Goal: Navigation & Orientation: Go to known website

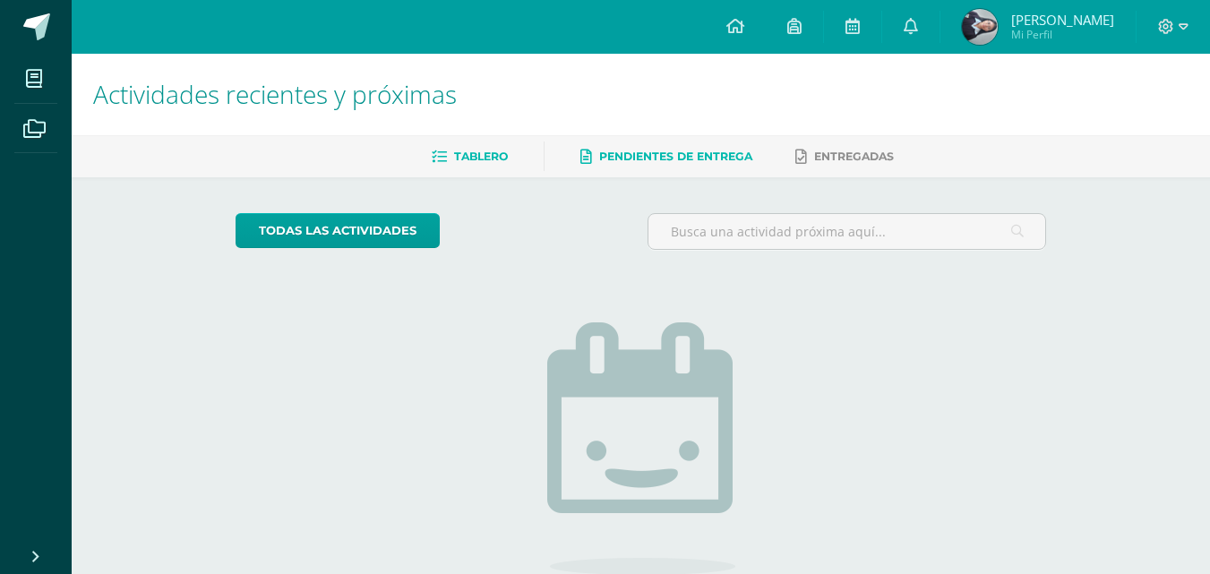
click at [484, 150] on span "Tablero" at bounding box center [481, 156] width 54 height 13
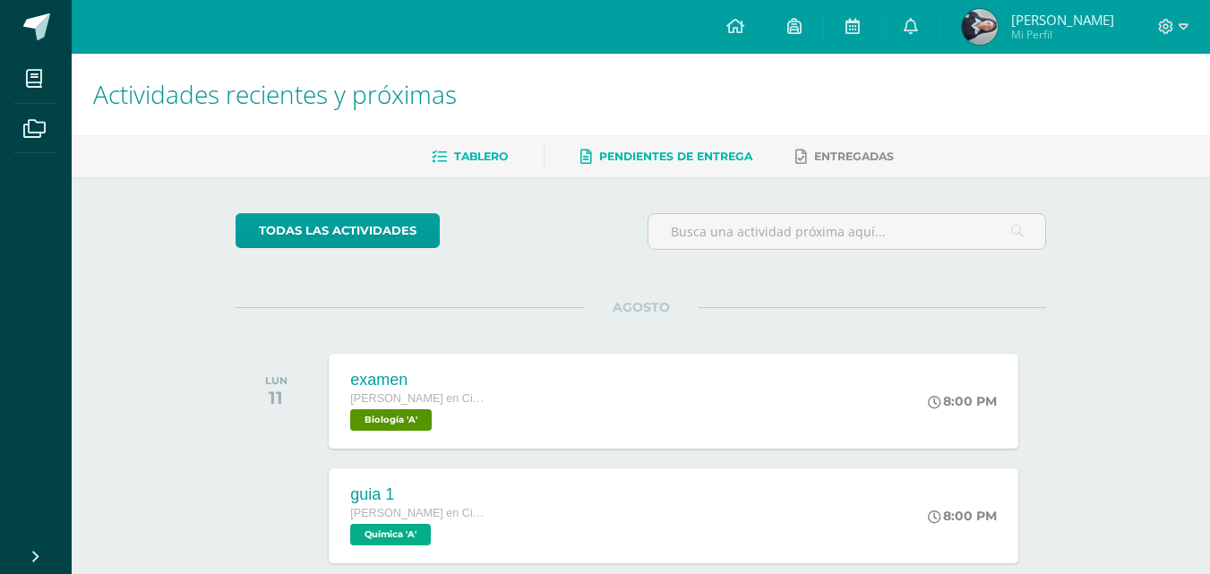
click at [587, 146] on link "Pendientes de entrega" at bounding box center [666, 156] width 172 height 29
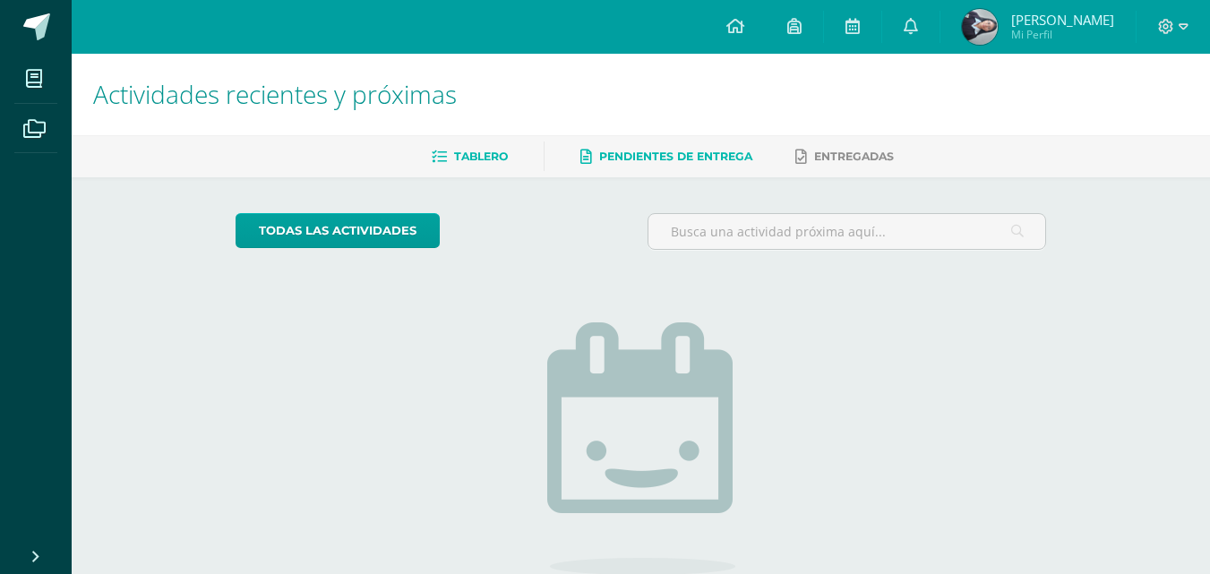
click at [444, 148] on link "Tablero" at bounding box center [470, 156] width 76 height 29
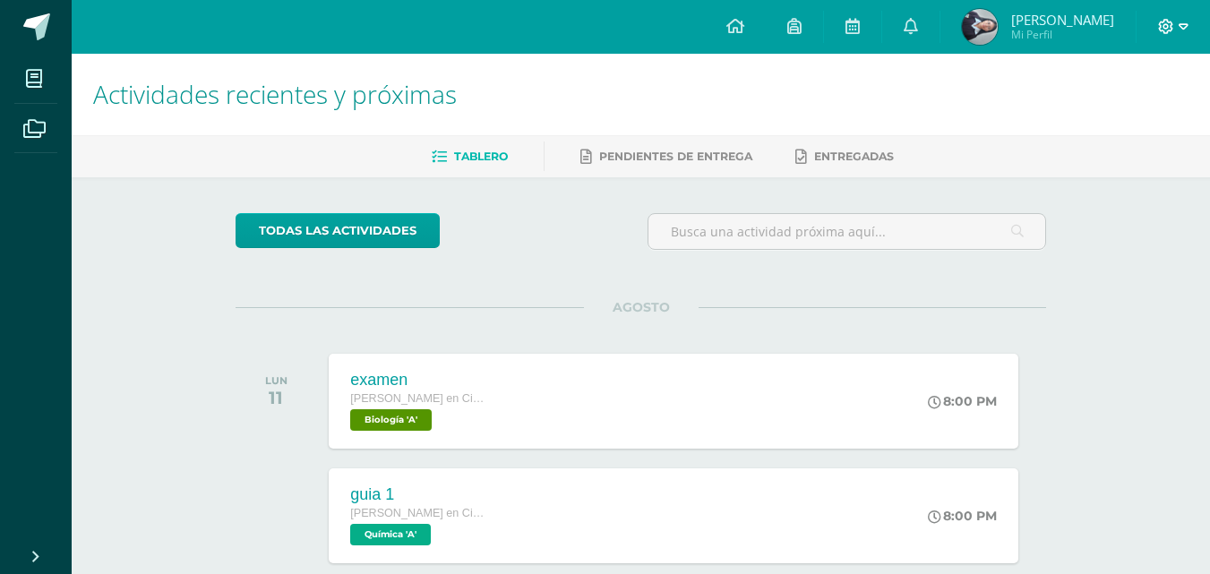
click at [1165, 31] on icon at bounding box center [1166, 27] width 16 height 16
click at [1152, 111] on link "Cerrar sesión" at bounding box center [1116, 122] width 141 height 26
